Goal: Task Accomplishment & Management: Use online tool/utility

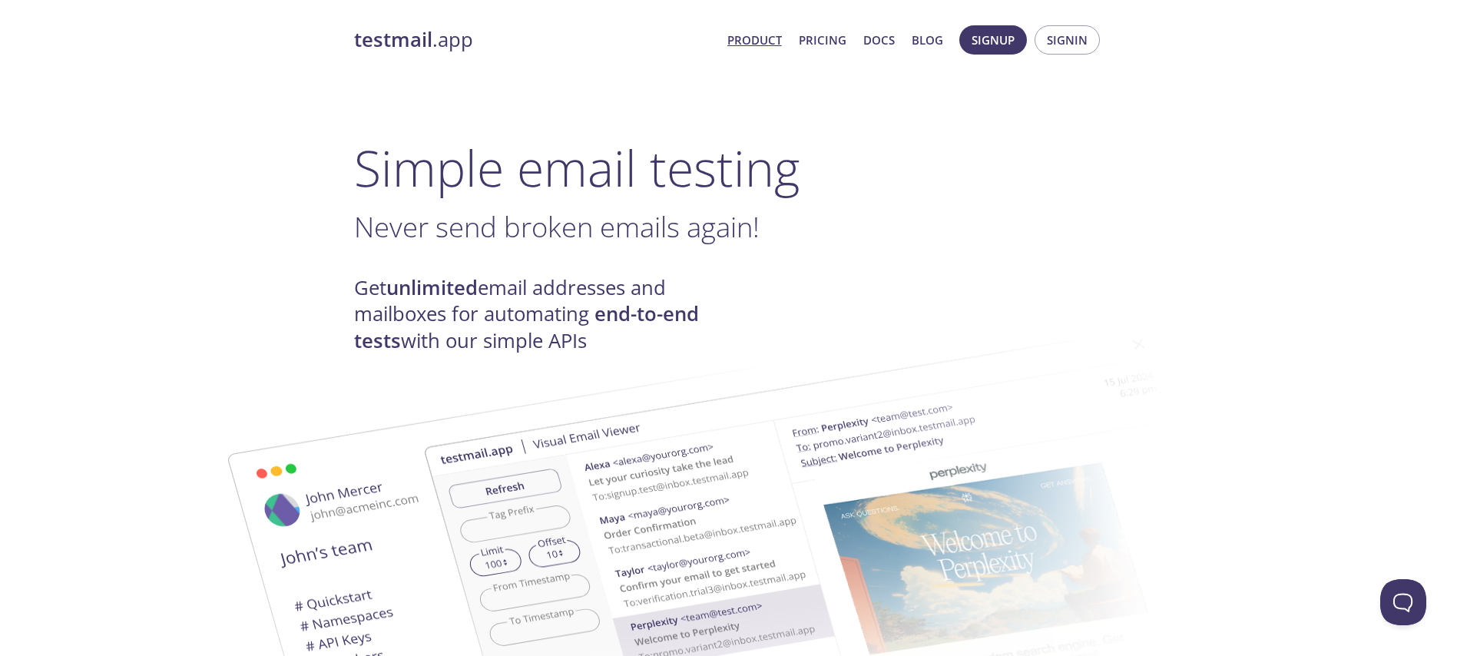
click at [1058, 24] on span "Signup Signin" at bounding box center [1030, 40] width 148 height 37
click at [1058, 28] on button "Signin" at bounding box center [1067, 39] width 65 height 29
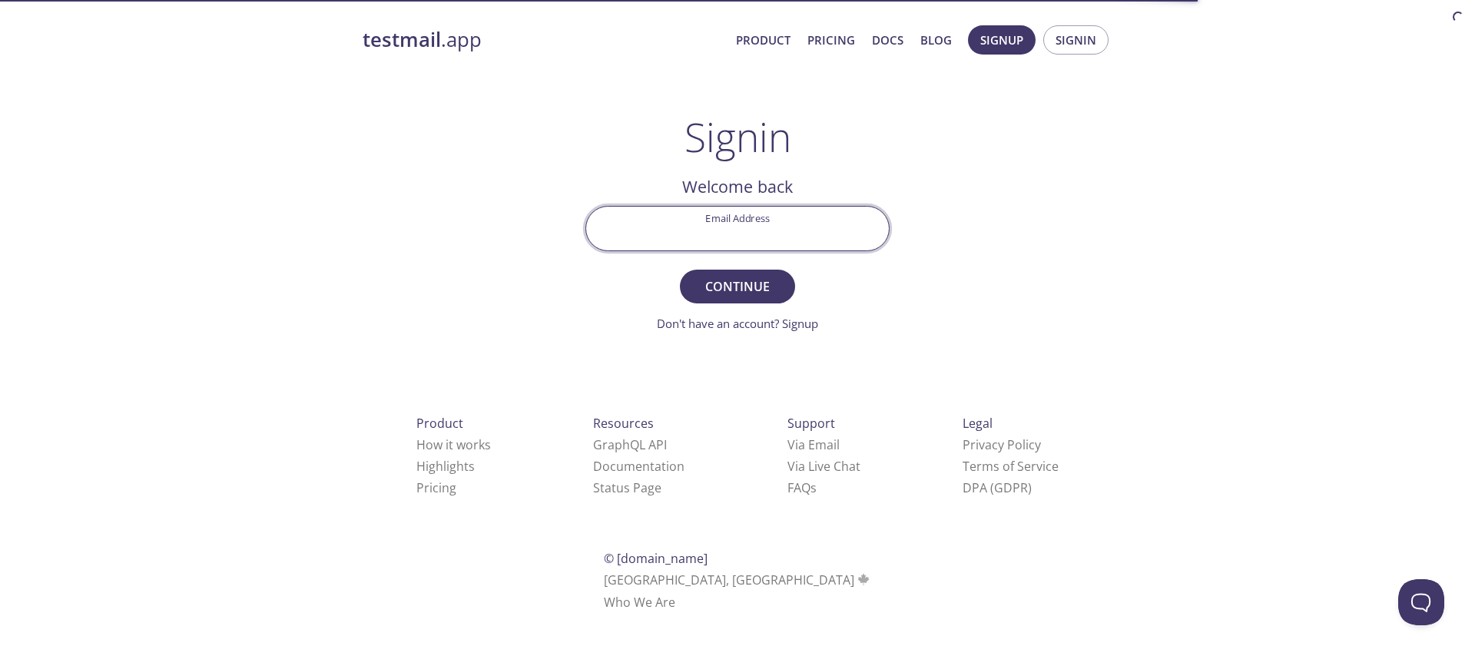
click at [667, 222] on input "Email Address" at bounding box center [737, 229] width 303 height 44
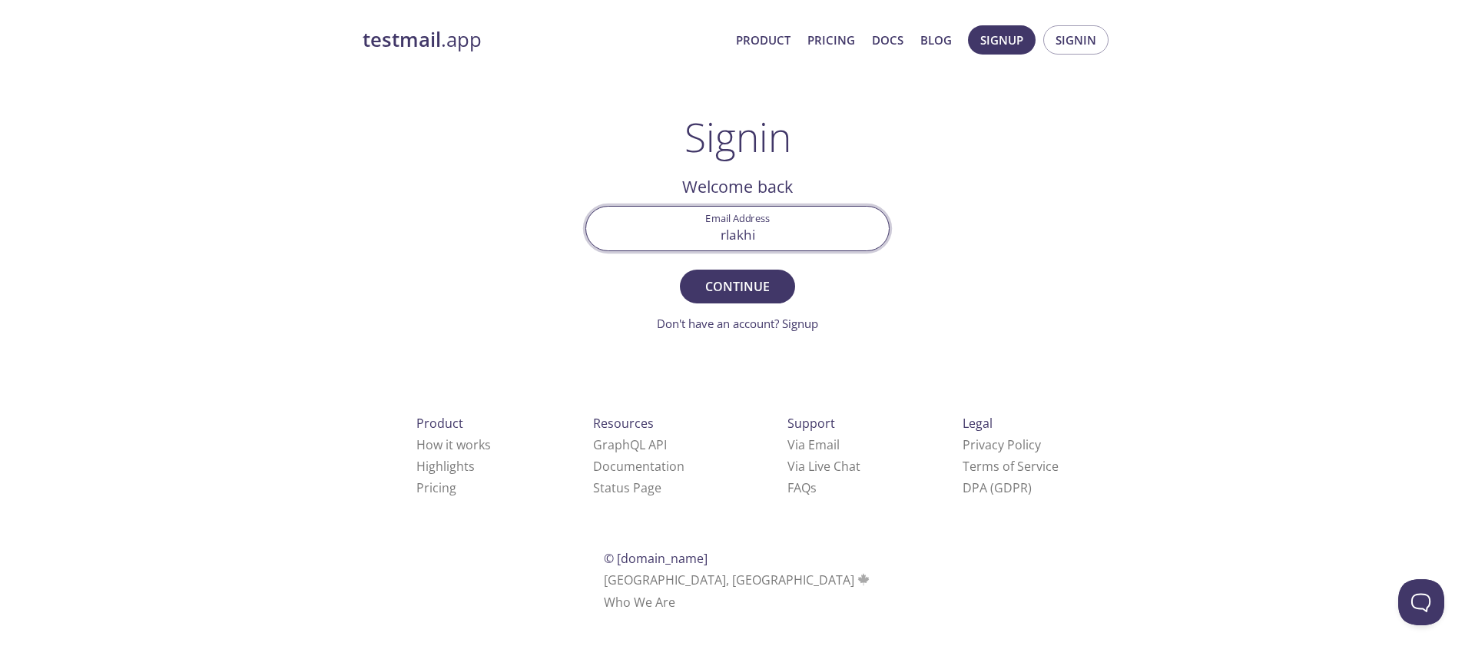
type input "[EMAIL_ADDRESS][DOMAIN_NAME]"
click at [719, 290] on span "Continue" at bounding box center [737, 287] width 81 height 22
click at [711, 240] on input "Signin Security Code" at bounding box center [737, 229] width 303 height 44
paste input "YEJ99SJ"
type input "YEJ99SJ"
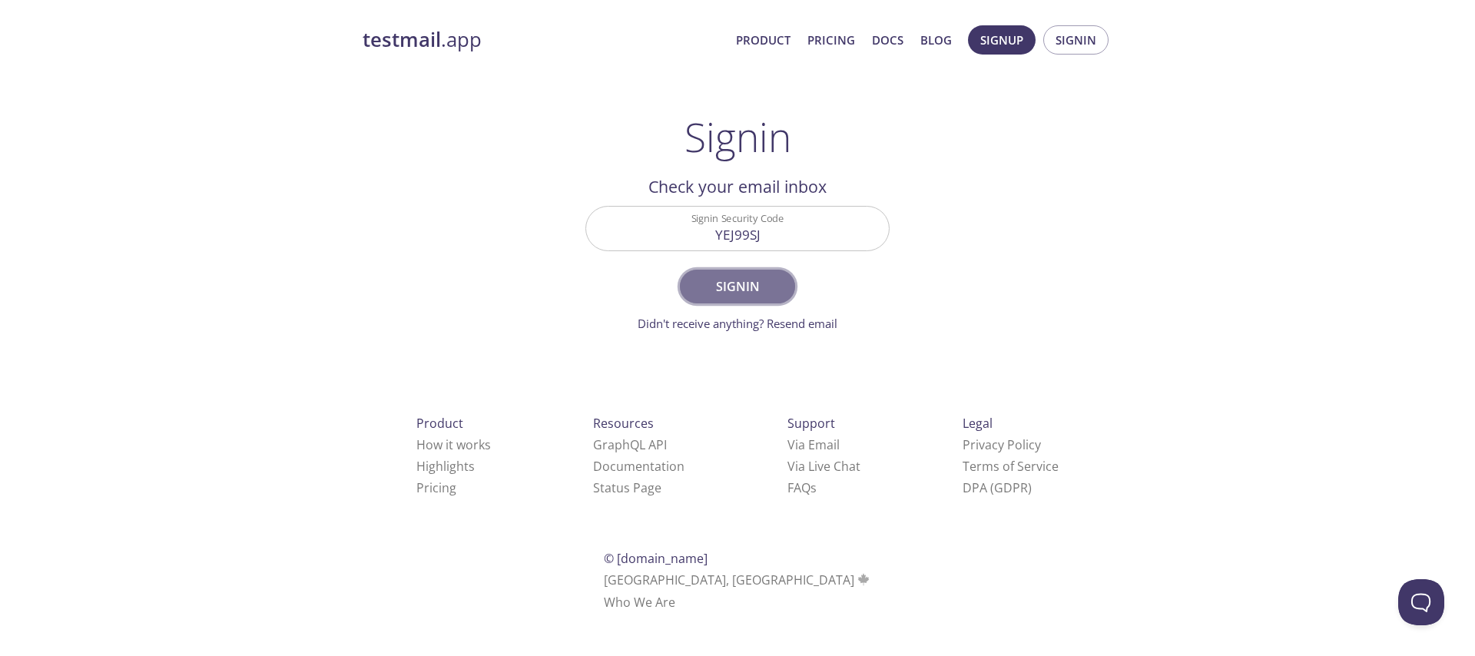
click at [744, 277] on span "Signin" at bounding box center [737, 287] width 81 height 22
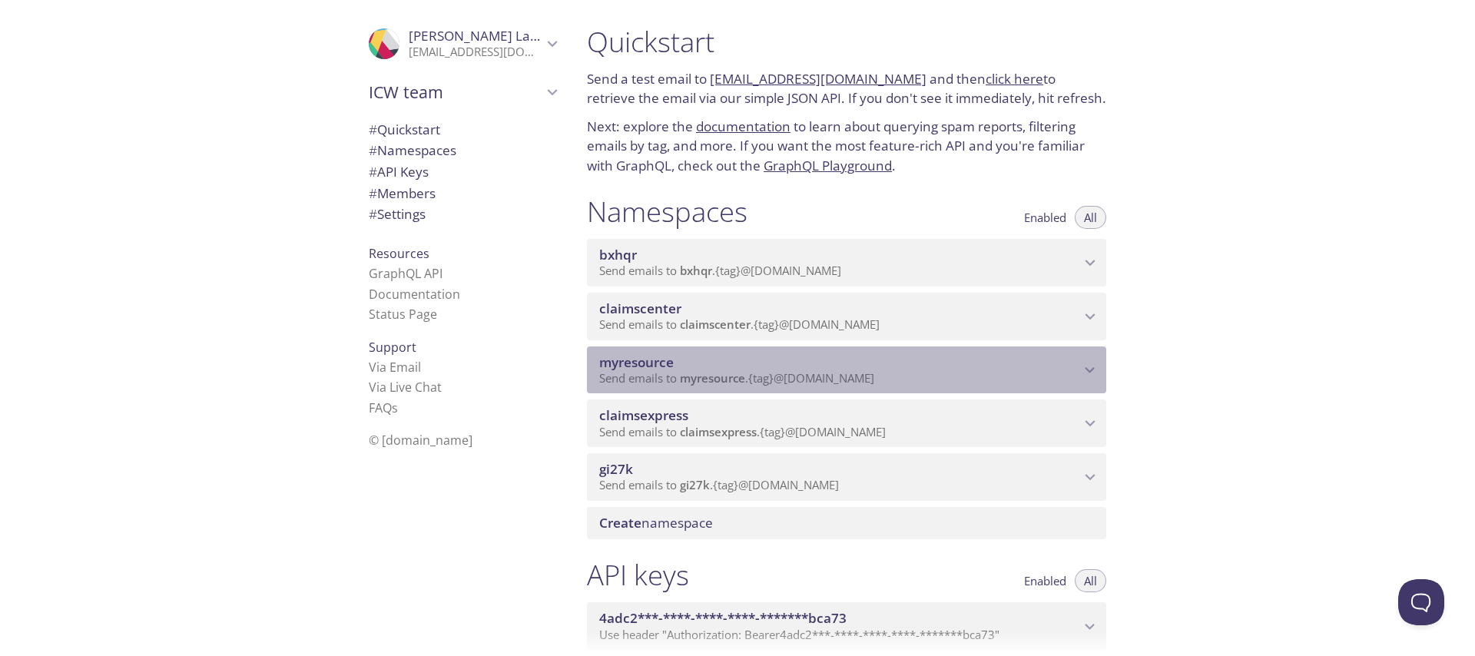
click at [810, 375] on span "Send emails to myresource . {tag} @[DOMAIN_NAME]" at bounding box center [736, 377] width 275 height 15
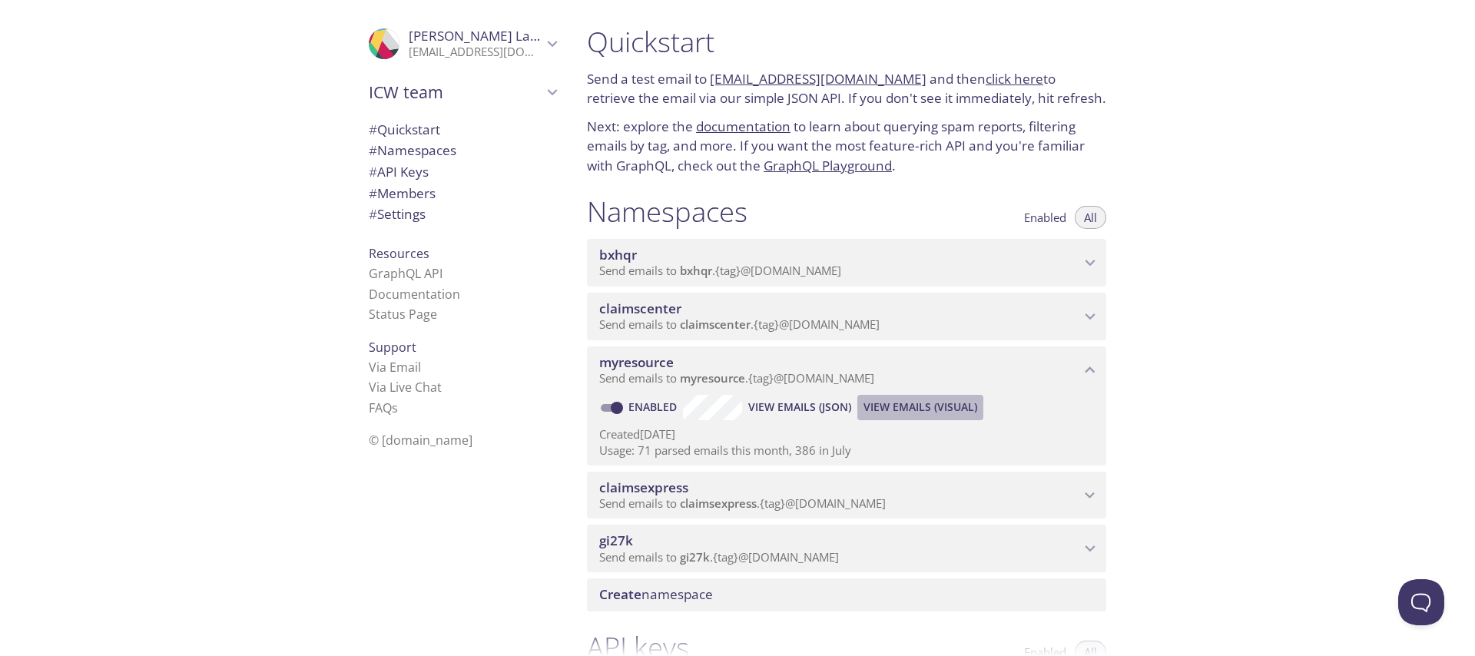
click at [914, 406] on span "View Emails (Visual)" at bounding box center [920, 407] width 114 height 18
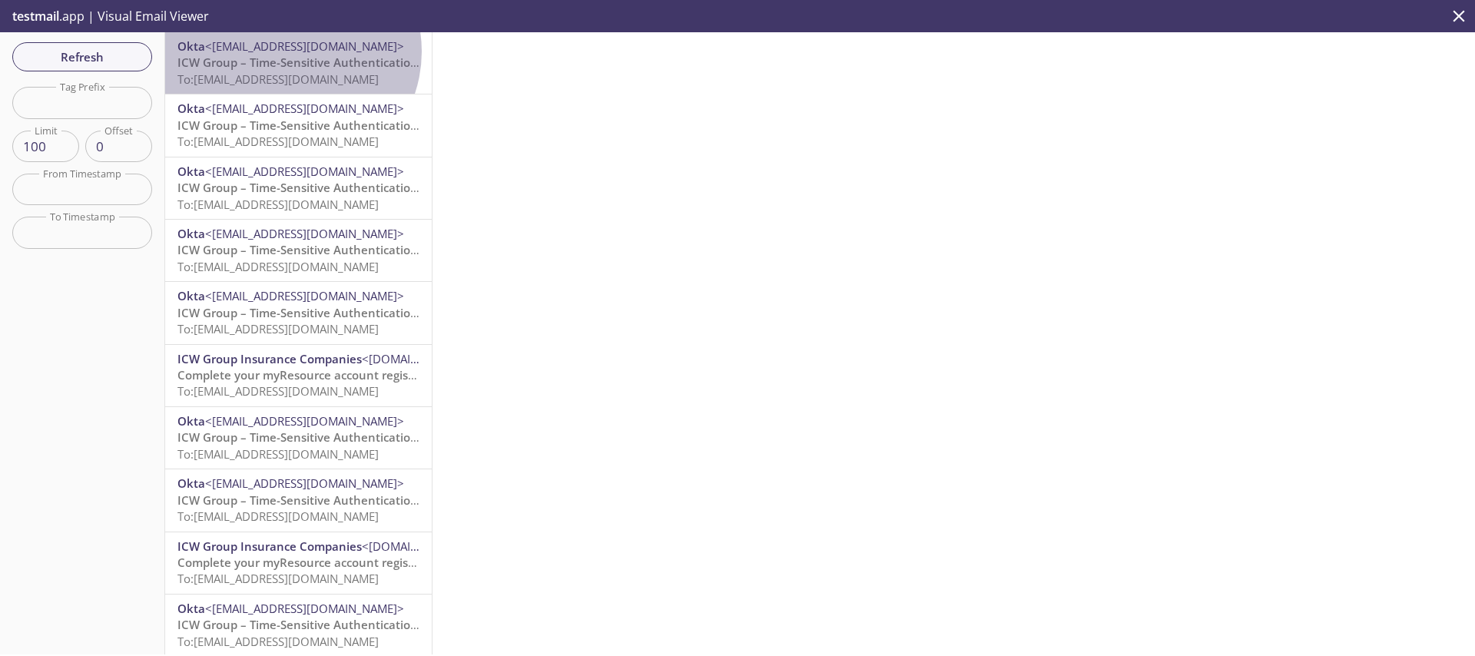
click at [289, 51] on span "<[EMAIL_ADDRESS][DOMAIN_NAME]>" at bounding box center [304, 45] width 199 height 15
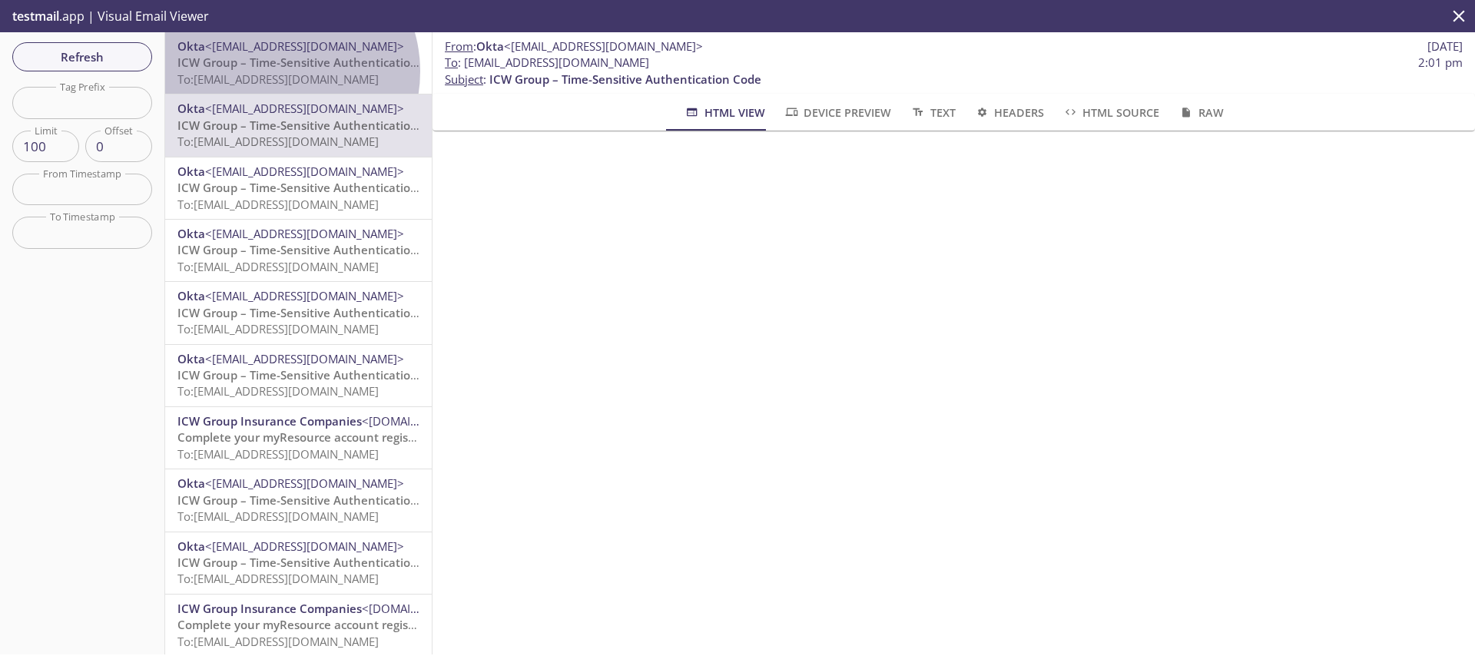
click at [276, 71] on span "To: [EMAIL_ADDRESS][DOMAIN_NAME]" at bounding box center [277, 78] width 201 height 15
